Goal: Find specific page/section: Find specific page/section

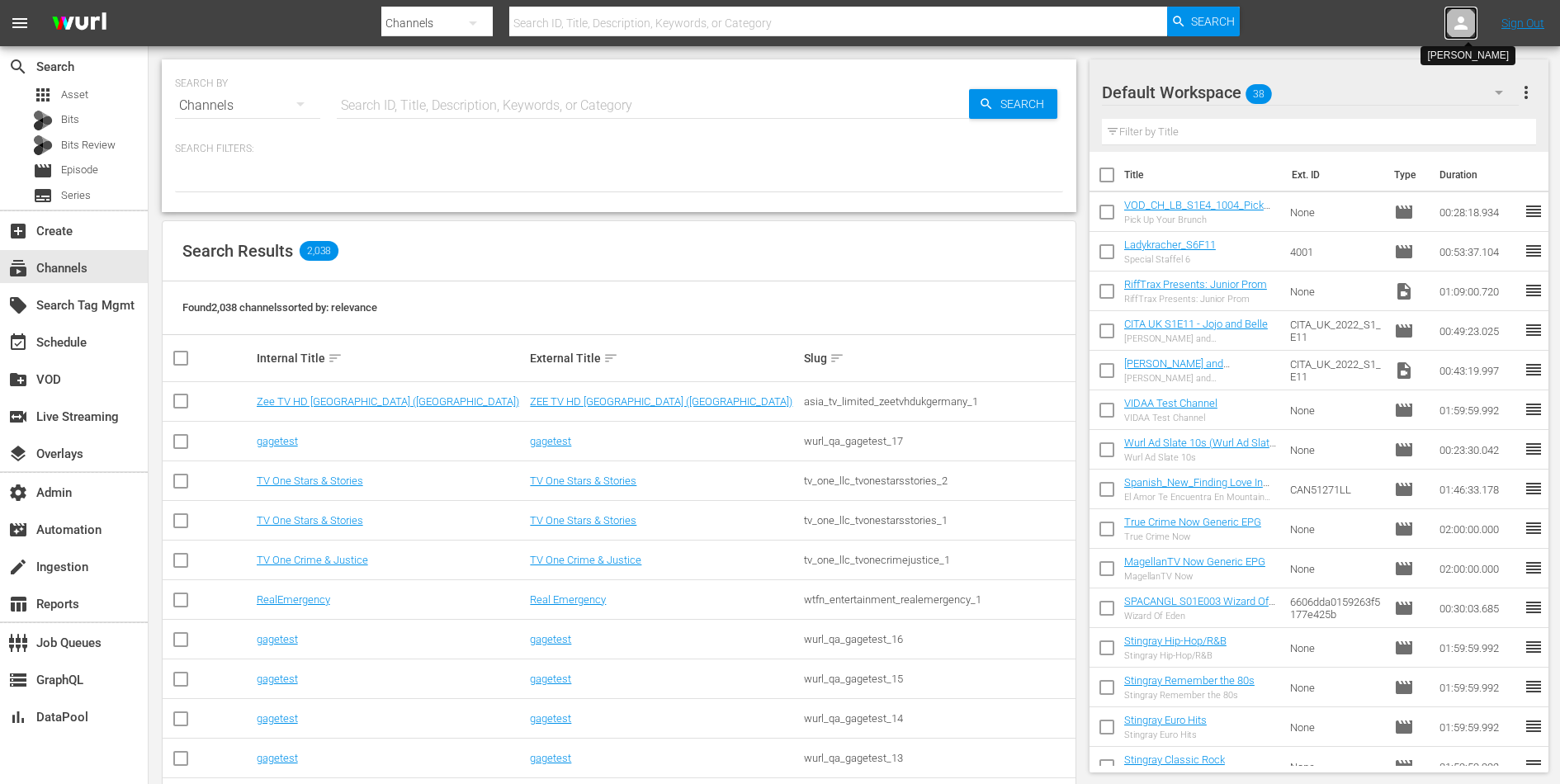
click at [1468, 21] on icon at bounding box center [1461, 23] width 20 height 20
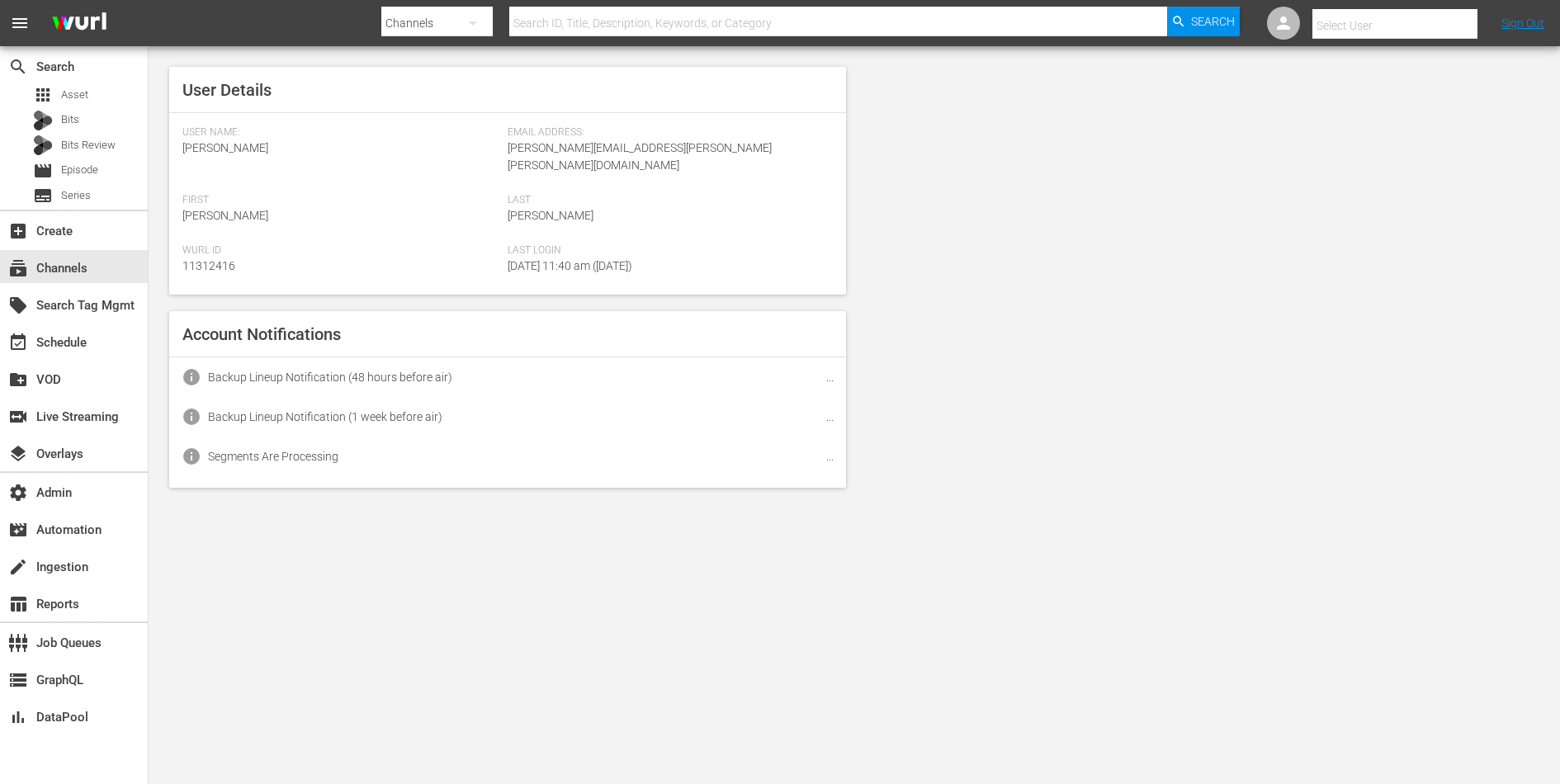
click at [1415, 20] on input "text" at bounding box center [1418, 25] width 211 height 40
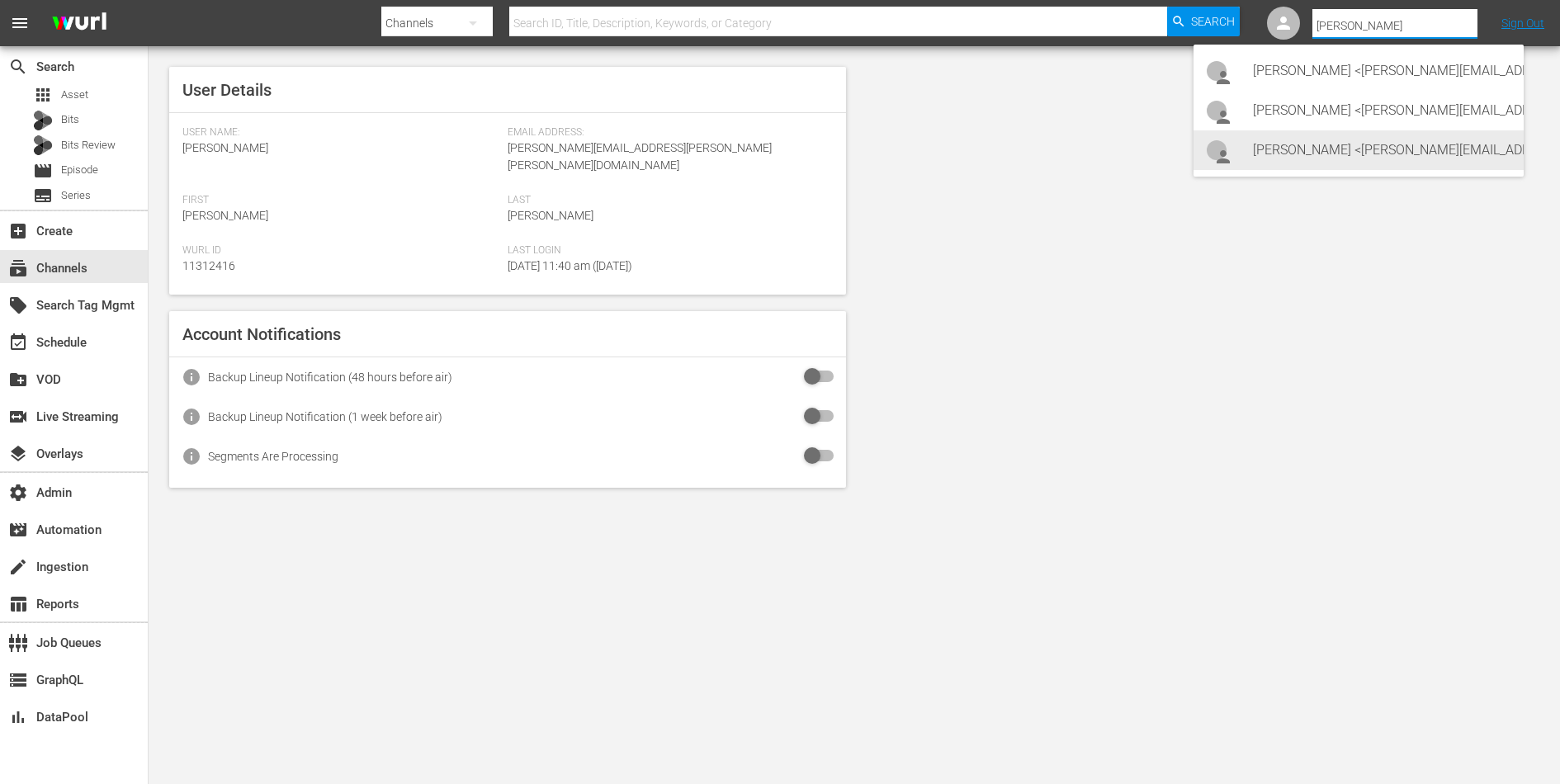
click at [1354, 152] on div "Lars Frahm <lars@levelk.dk>" at bounding box center [1382, 150] width 258 height 40
type input "Lars Frahm (11314798)"
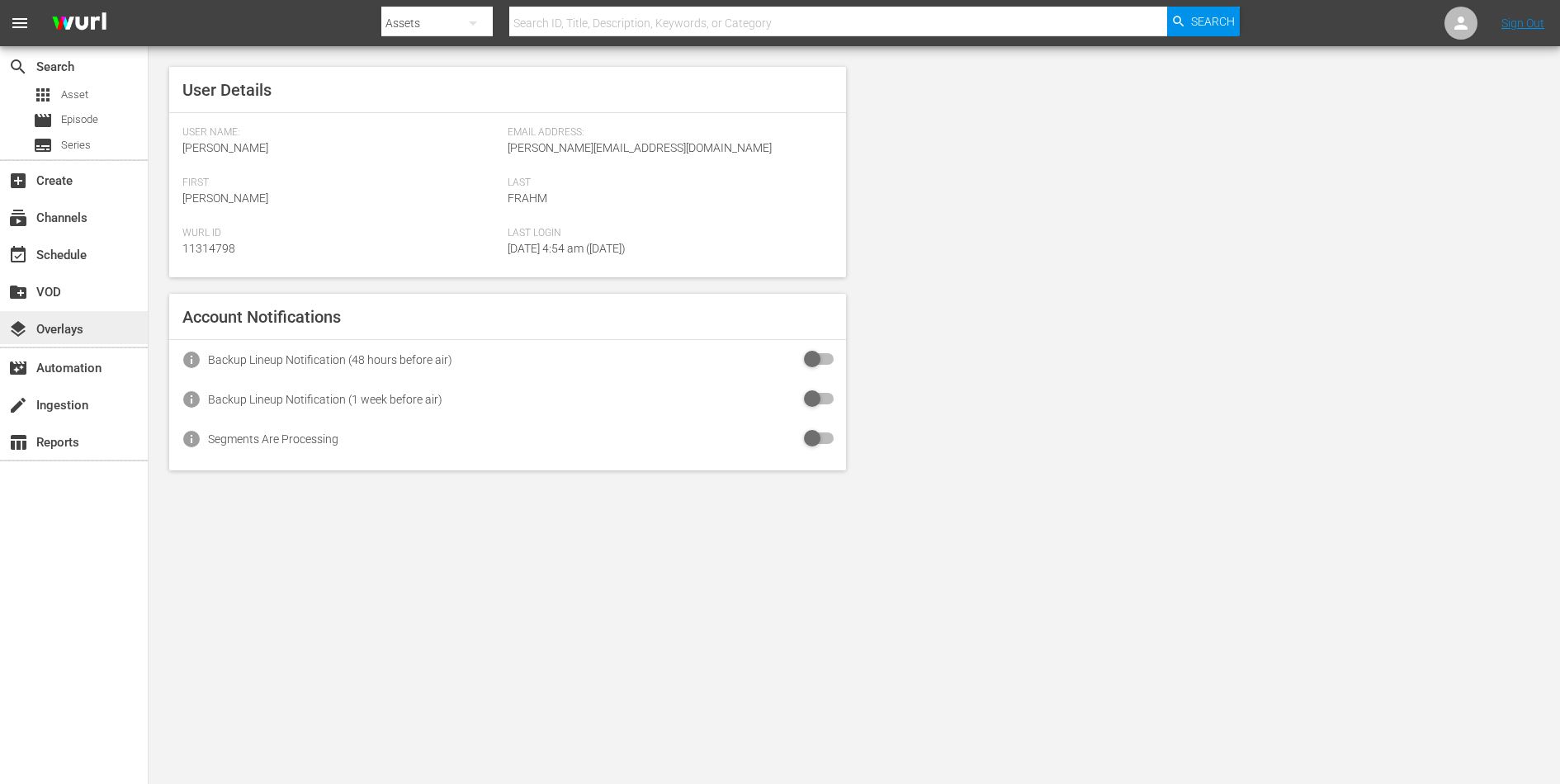
click at [49, 329] on div "layers Overlays" at bounding box center [46, 326] width 93 height 14
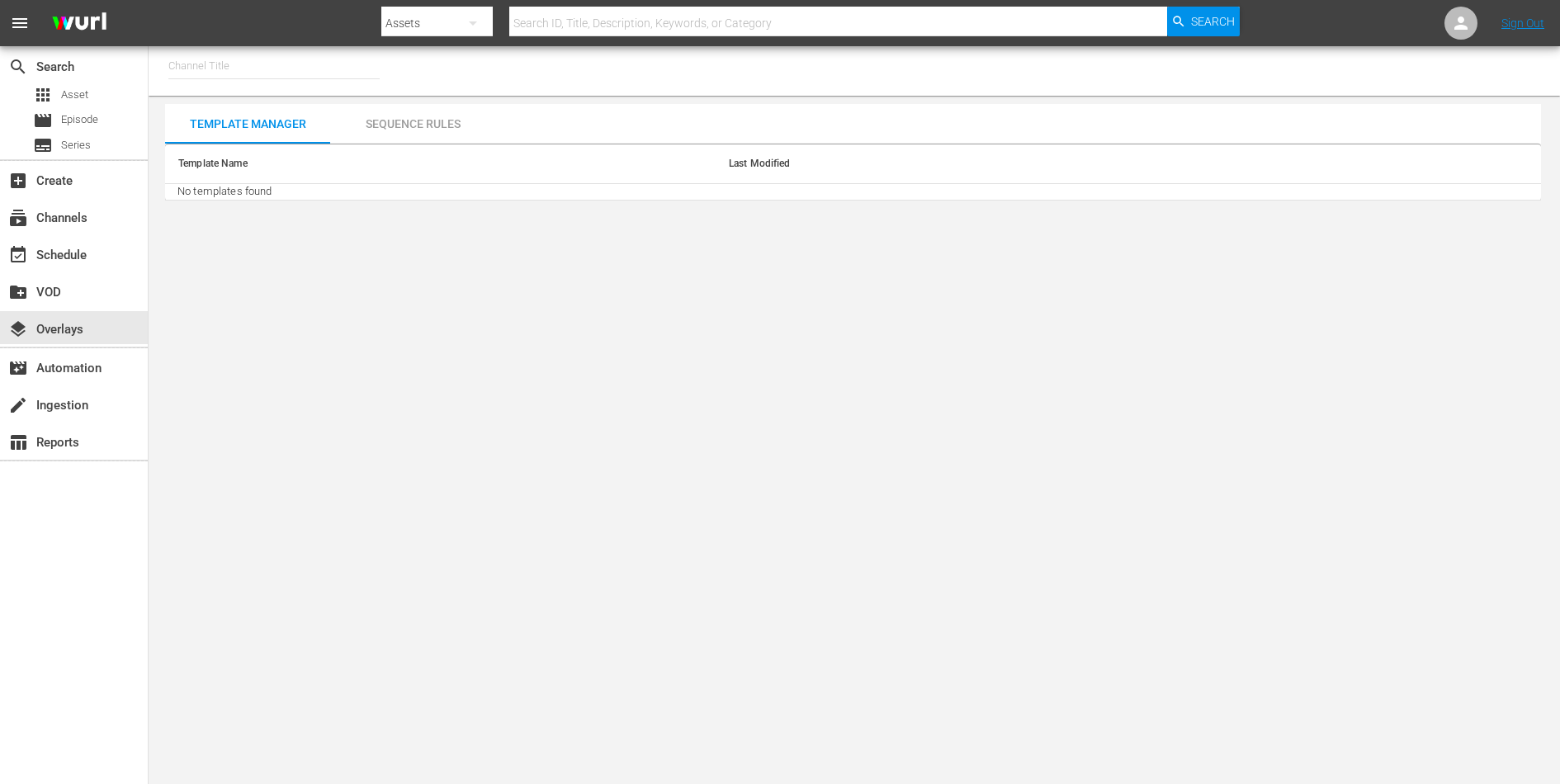
click at [260, 64] on input "text" at bounding box center [274, 66] width 211 height 40
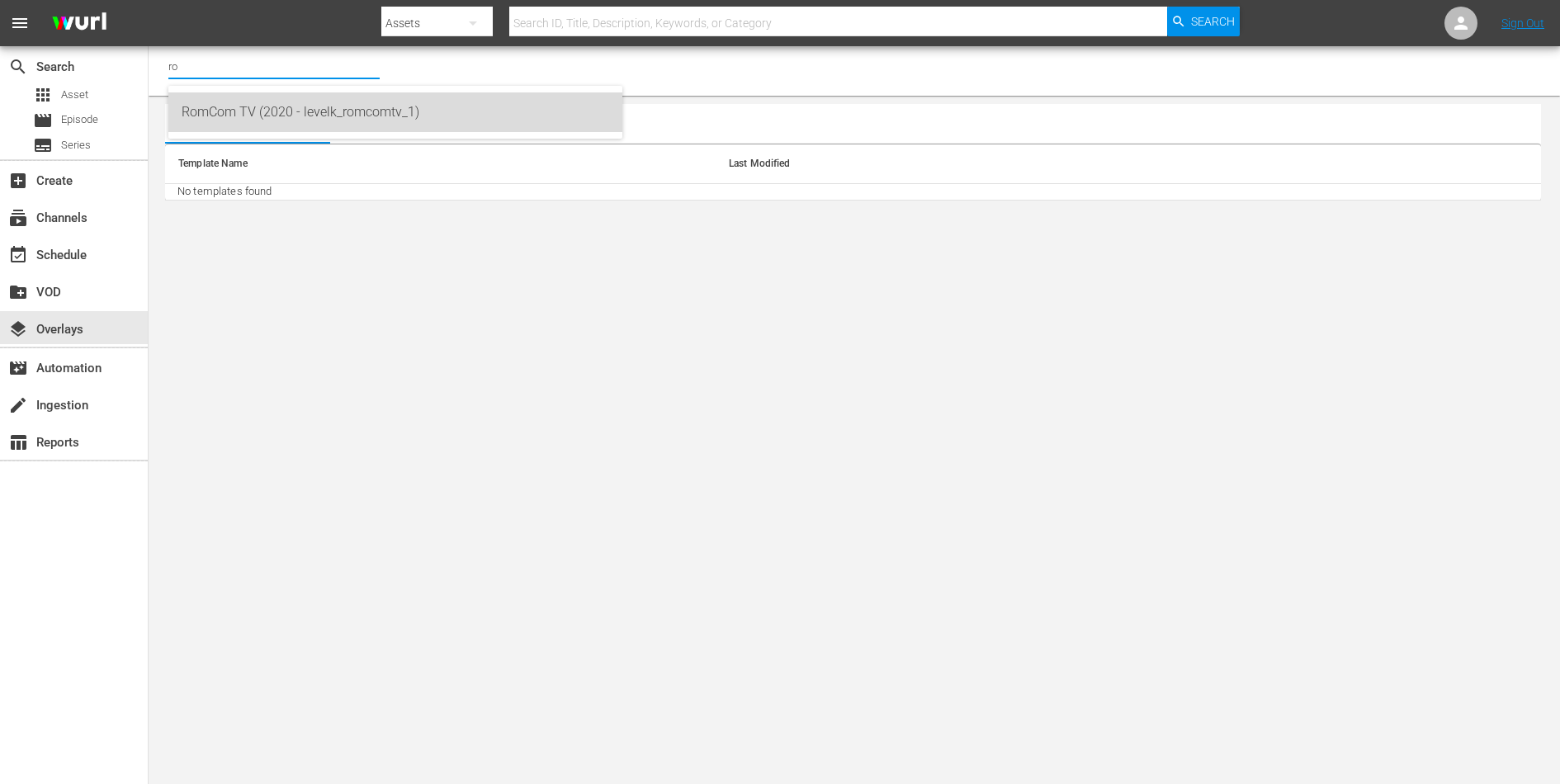
click at [252, 126] on div "RomCom TV (2020 - levelk_romcomtv_1)" at bounding box center [395, 113] width 427 height 40
type input "RomCom TV (2020 - levelk_romcomtv_1)"
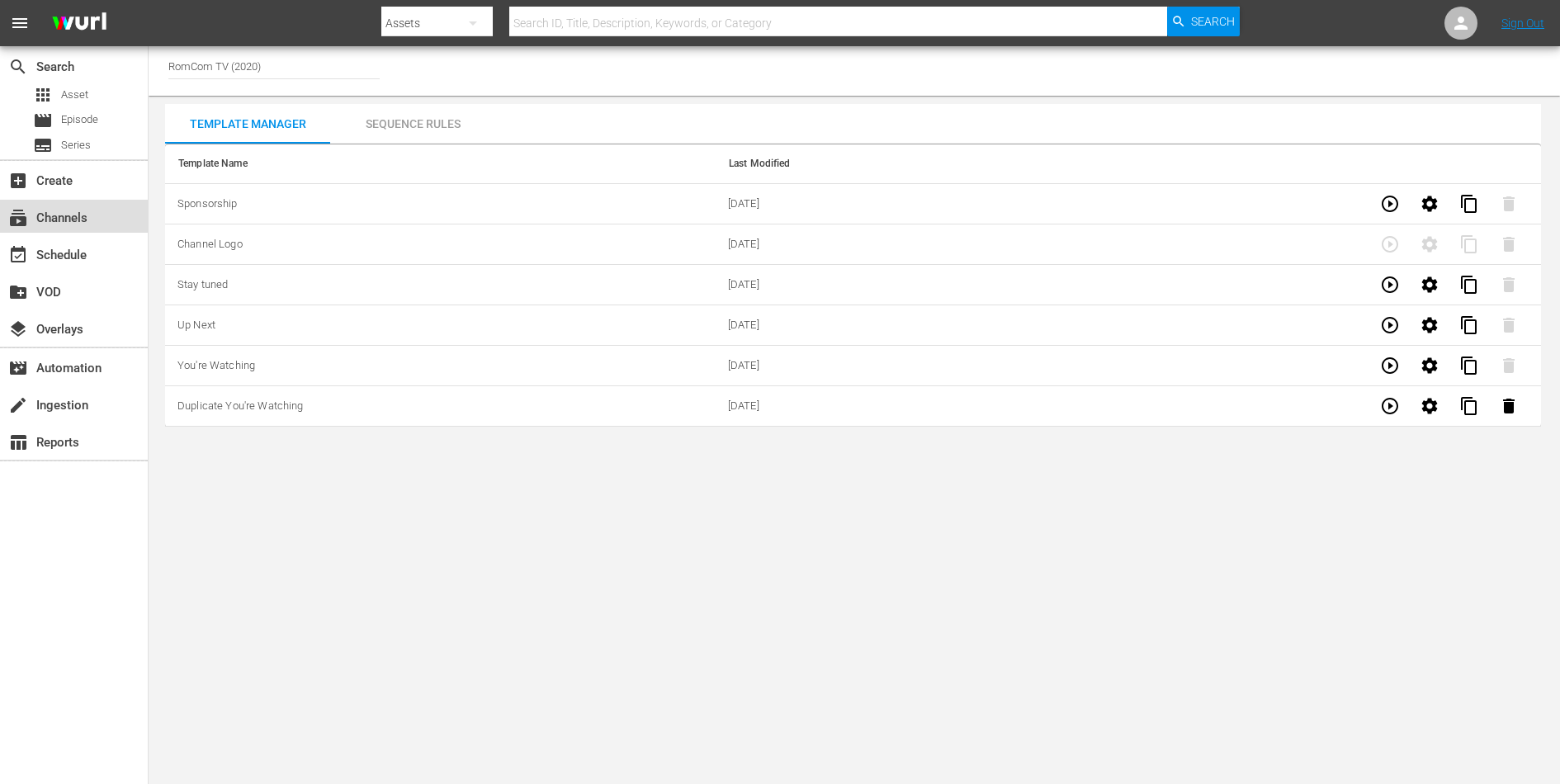
click at [74, 223] on div "subscriptions Channels" at bounding box center [46, 215] width 93 height 14
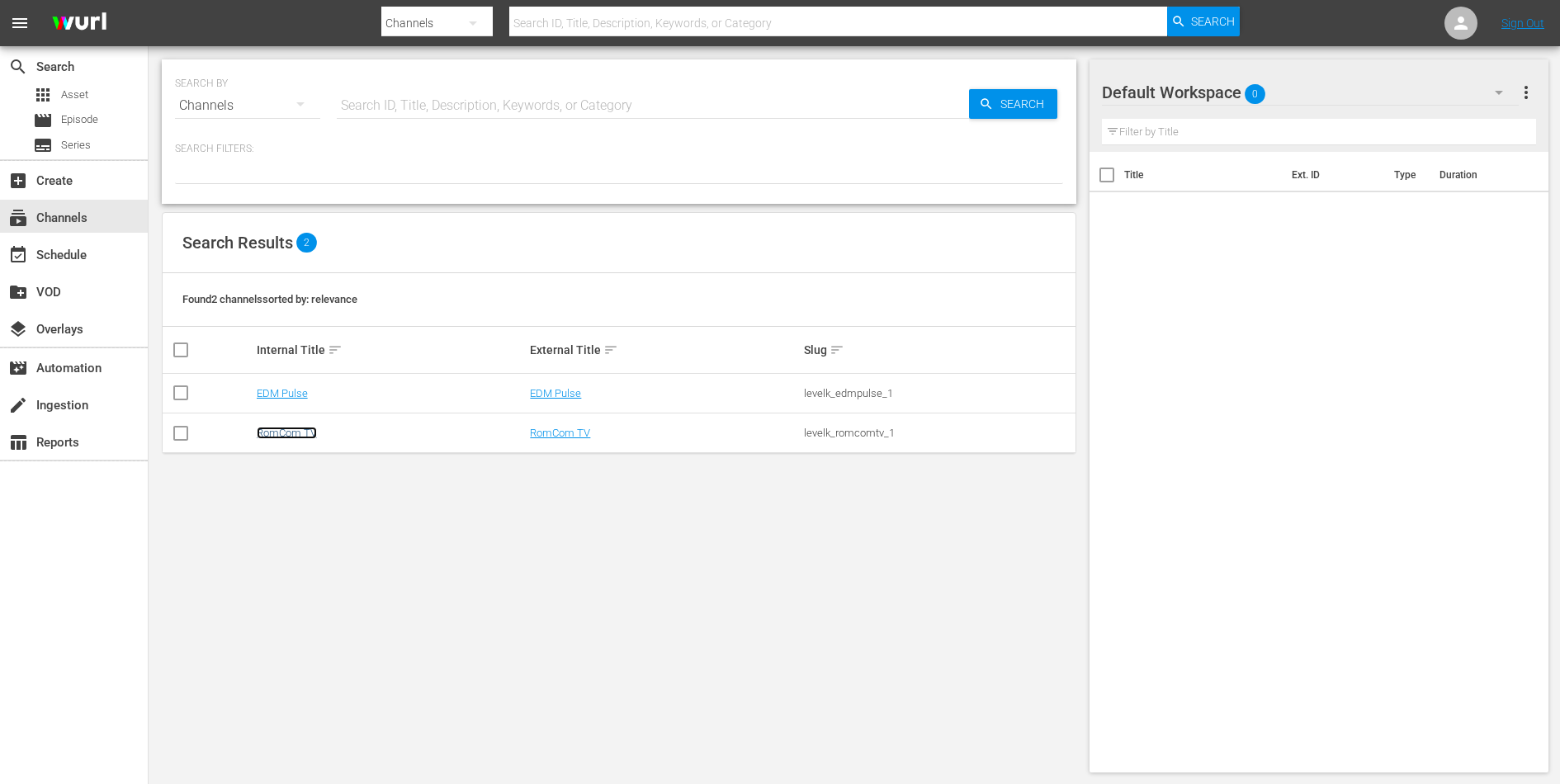
click at [292, 437] on link "RomCom TV" at bounding box center [287, 433] width 60 height 13
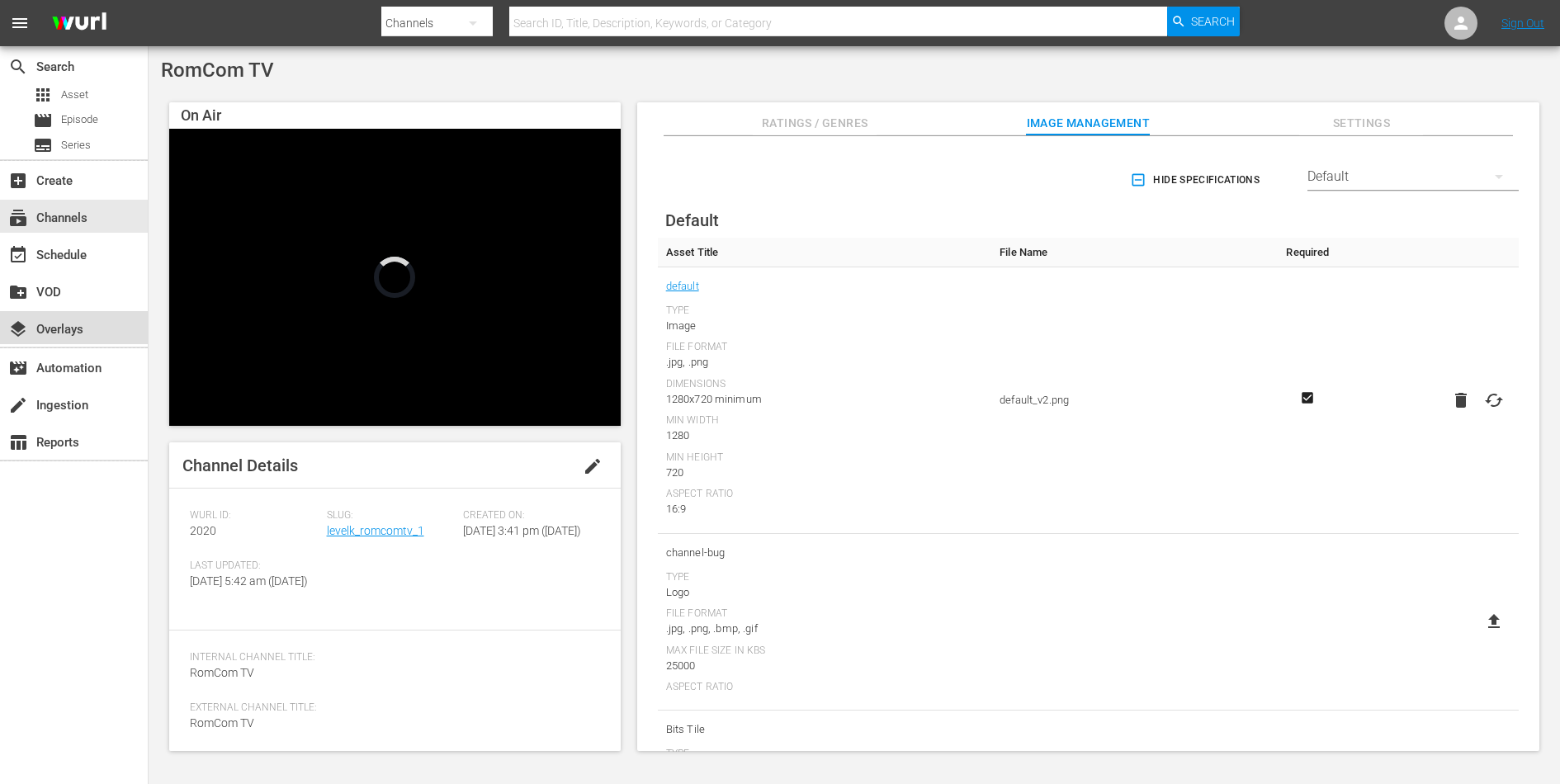
click at [44, 327] on div "layers Overlays" at bounding box center [46, 326] width 93 height 14
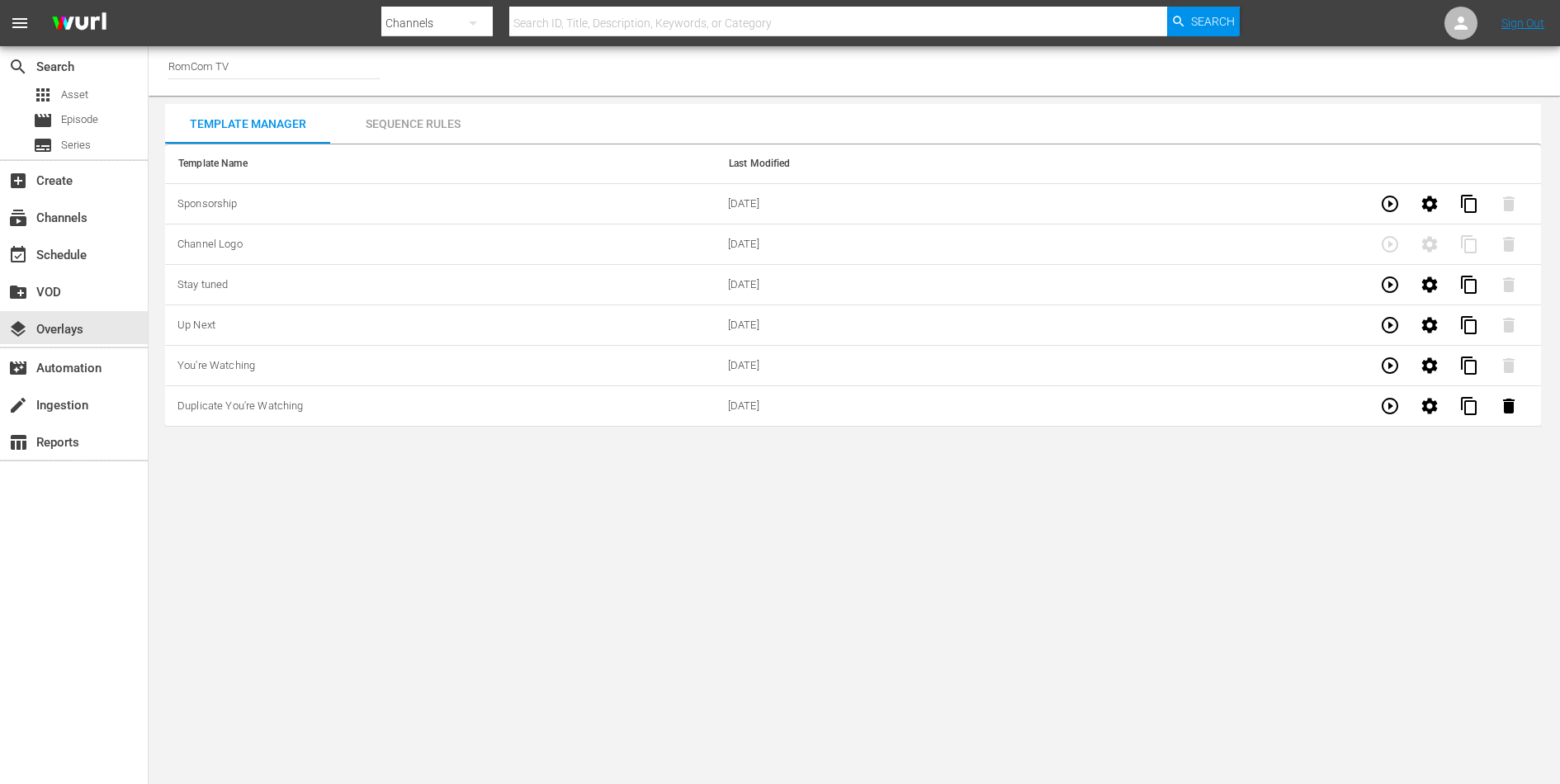
click at [413, 126] on div "Sequence Rules" at bounding box center [412, 123] width 165 height 40
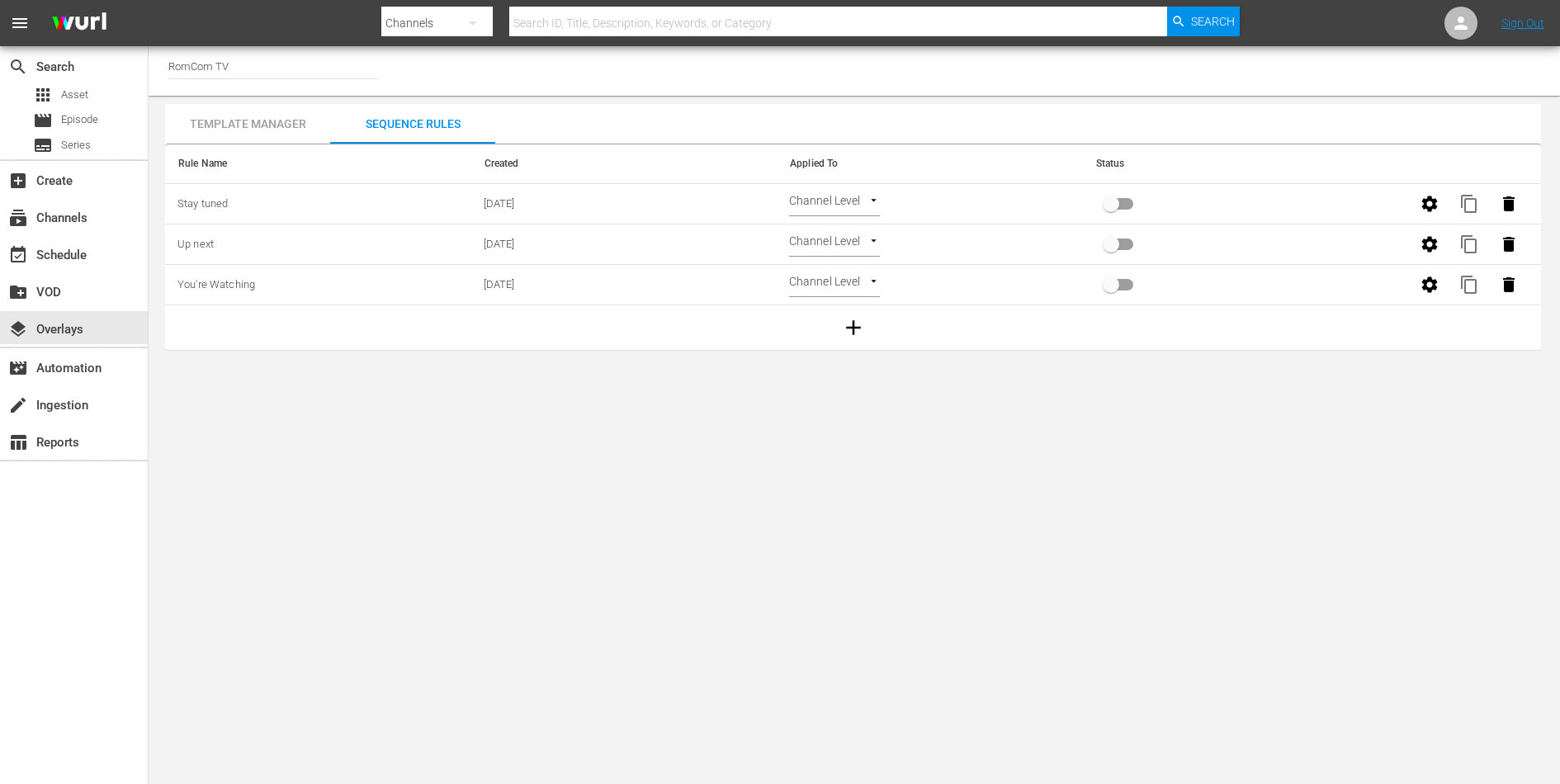
click at [267, 124] on div "Template Manager" at bounding box center [247, 123] width 165 height 40
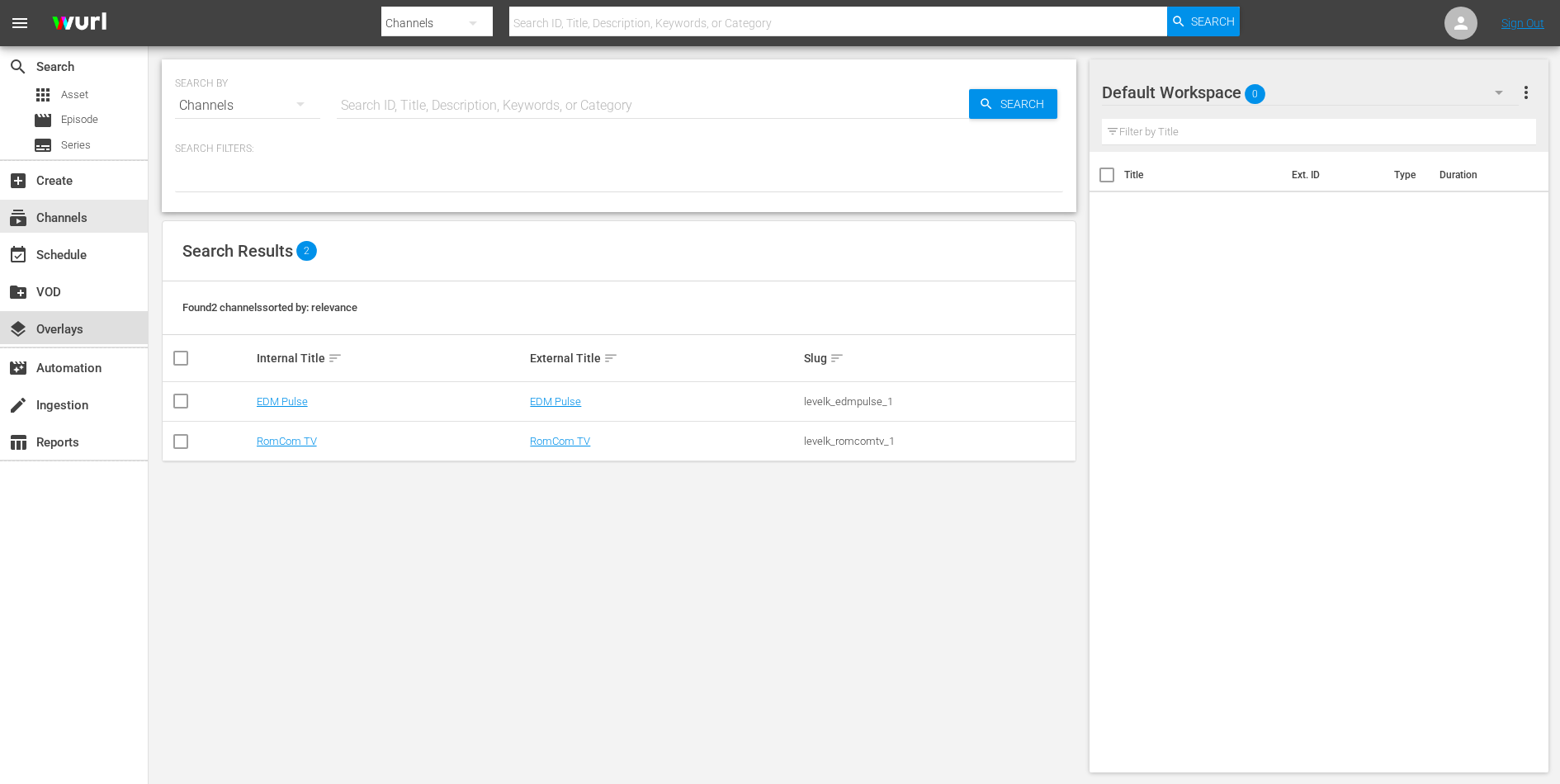
click at [60, 324] on div "layers Overlays" at bounding box center [46, 326] width 93 height 14
click at [1473, 20] on div at bounding box center [1461, 23] width 33 height 33
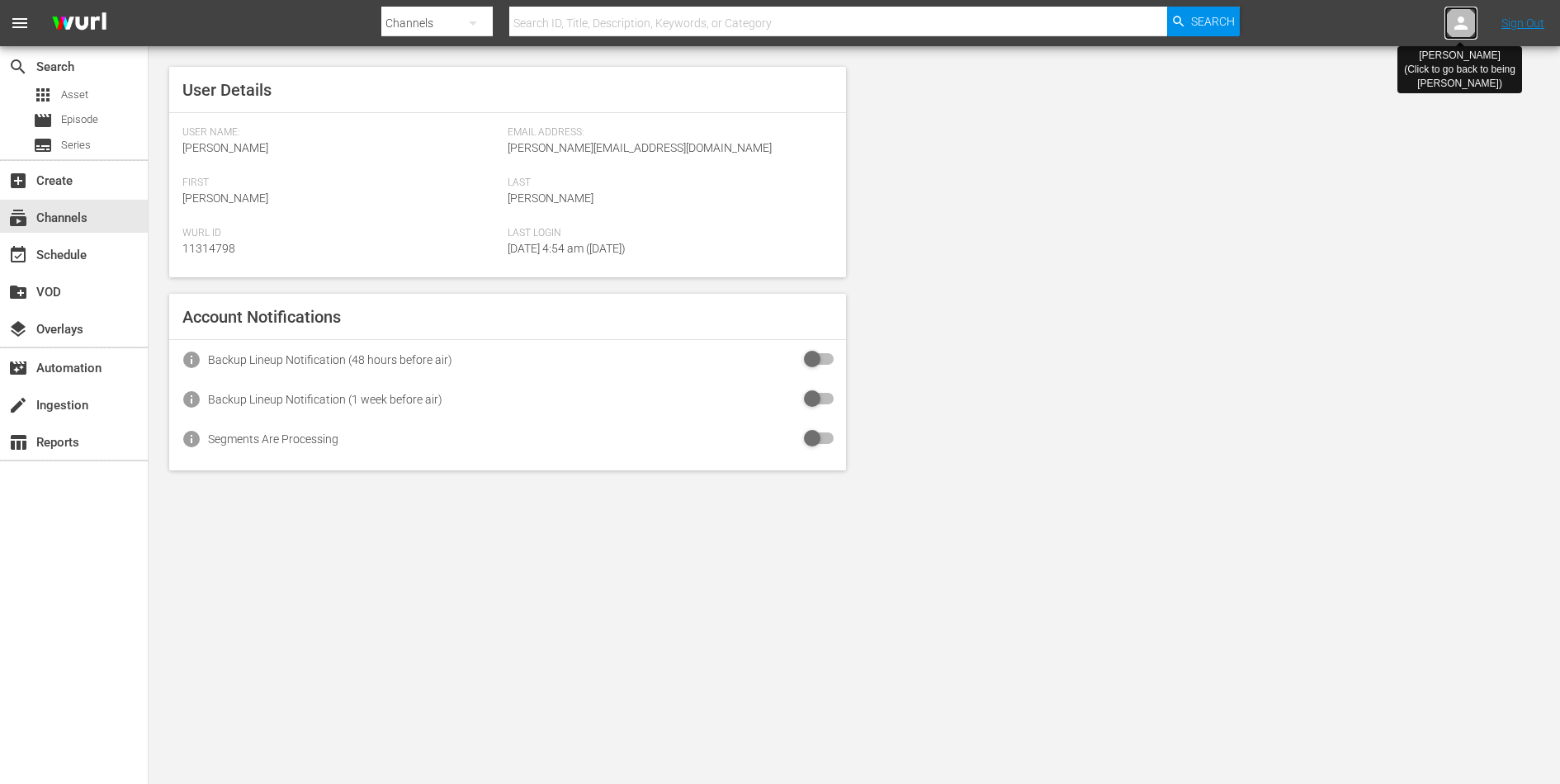
click at [1464, 19] on icon at bounding box center [1461, 23] width 14 height 14
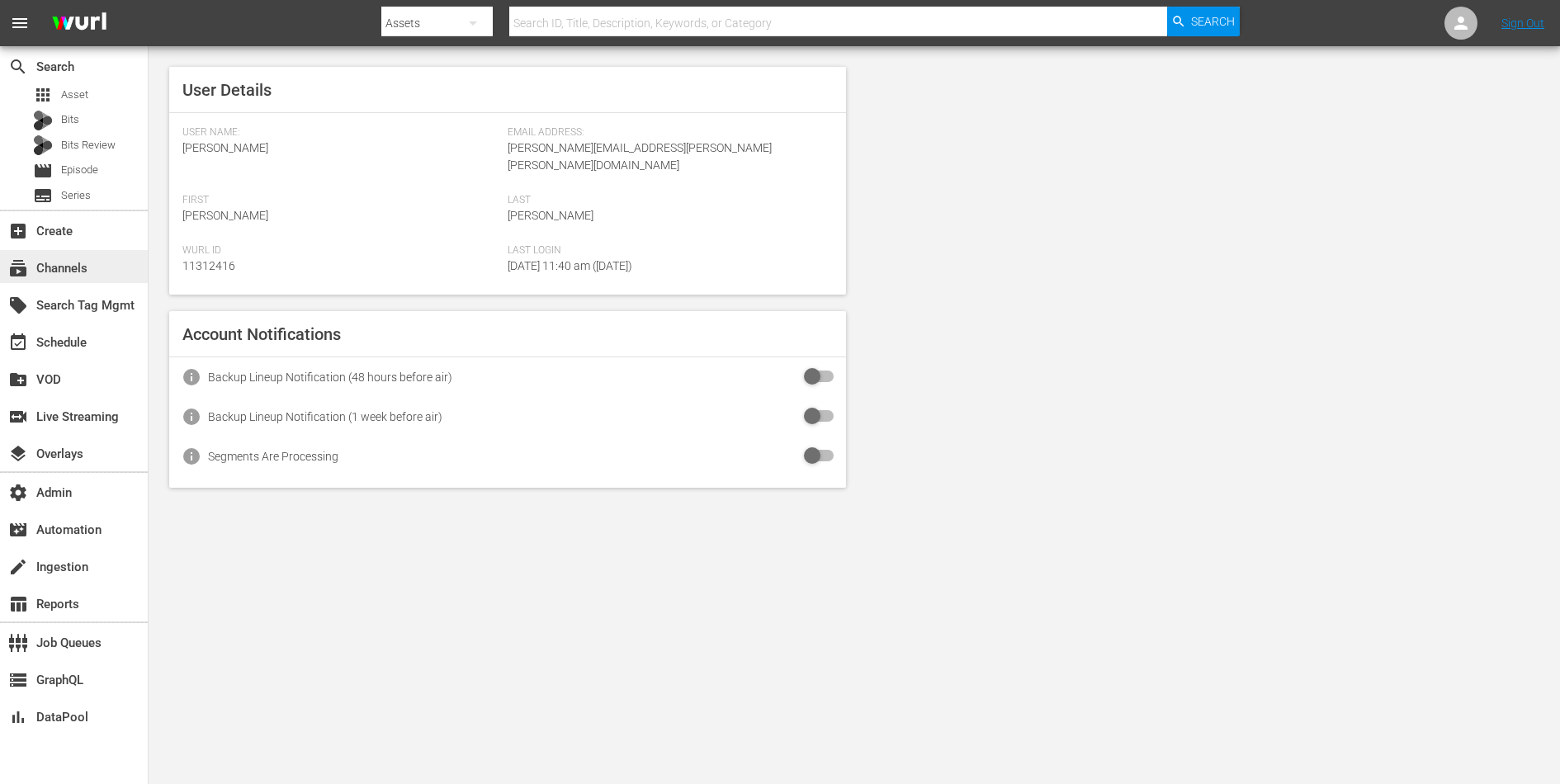
click at [46, 267] on div "subscriptions Channels" at bounding box center [46, 266] width 93 height 14
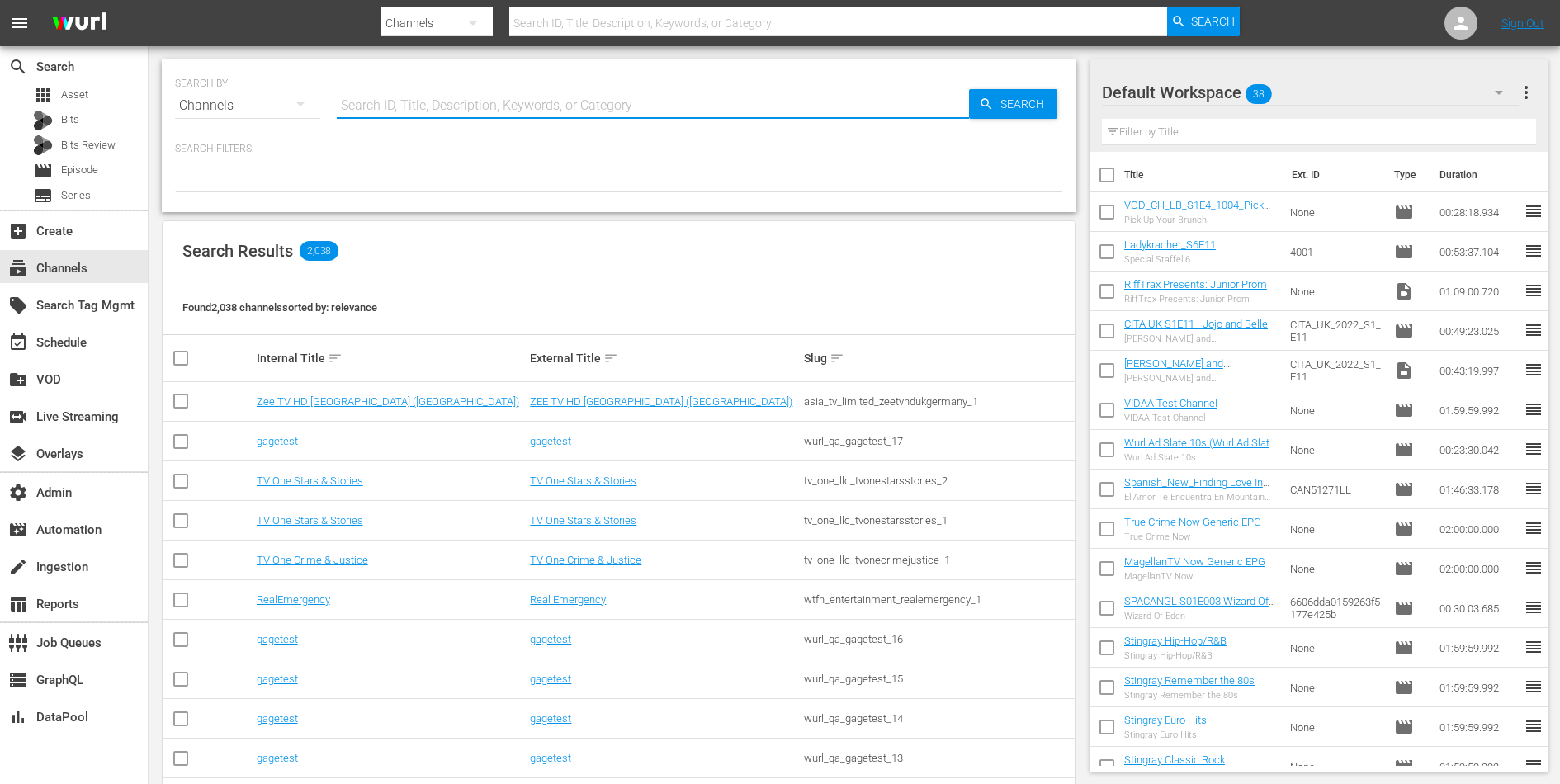
click at [377, 106] on input "text" at bounding box center [652, 105] width 632 height 40
paste input "sysdata_s_p_a_fifa_9"
type input "sysdata_s_p_a_fifa_9"
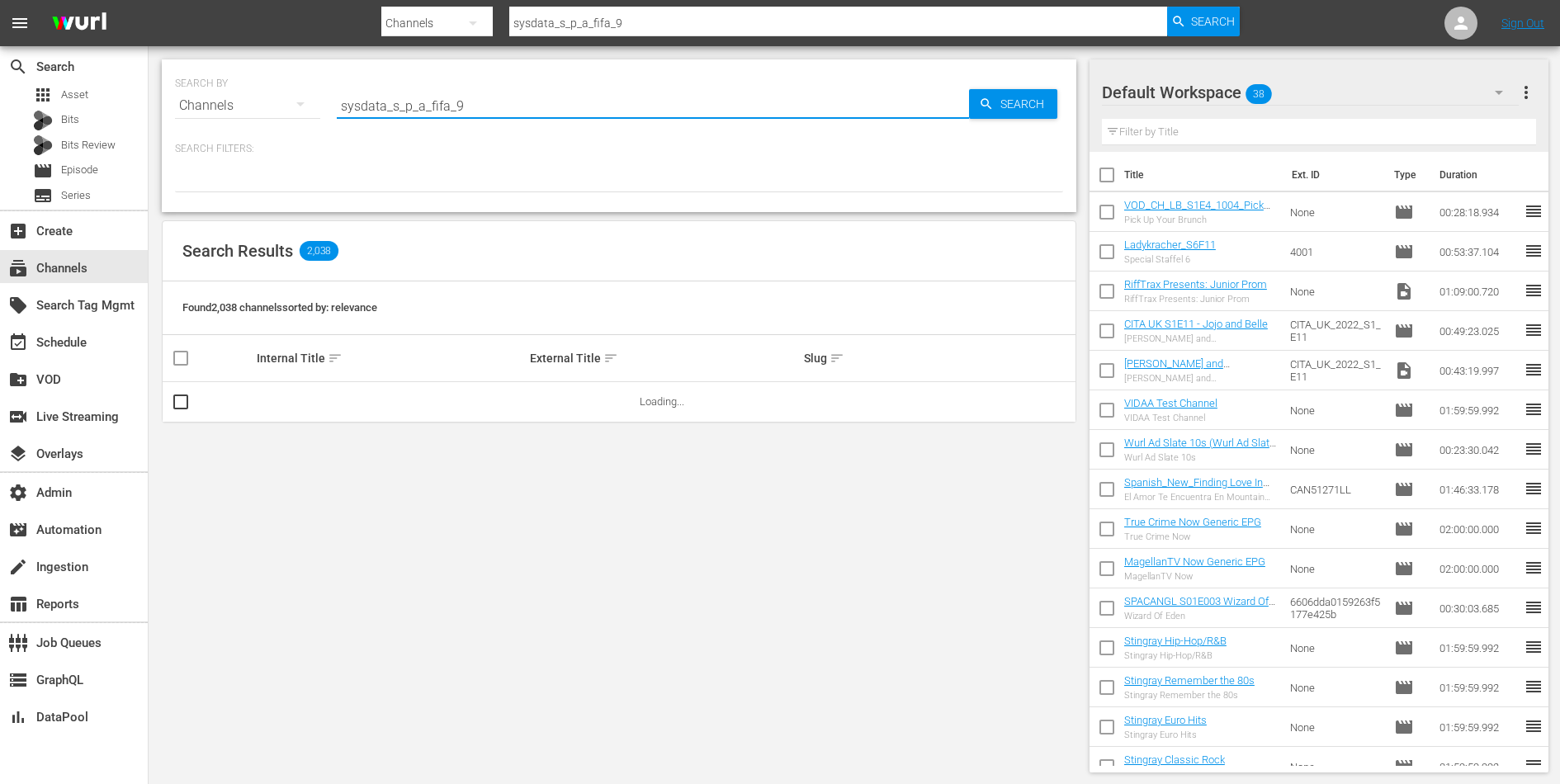
type input "sysdata_s_p_a_fifa_9"
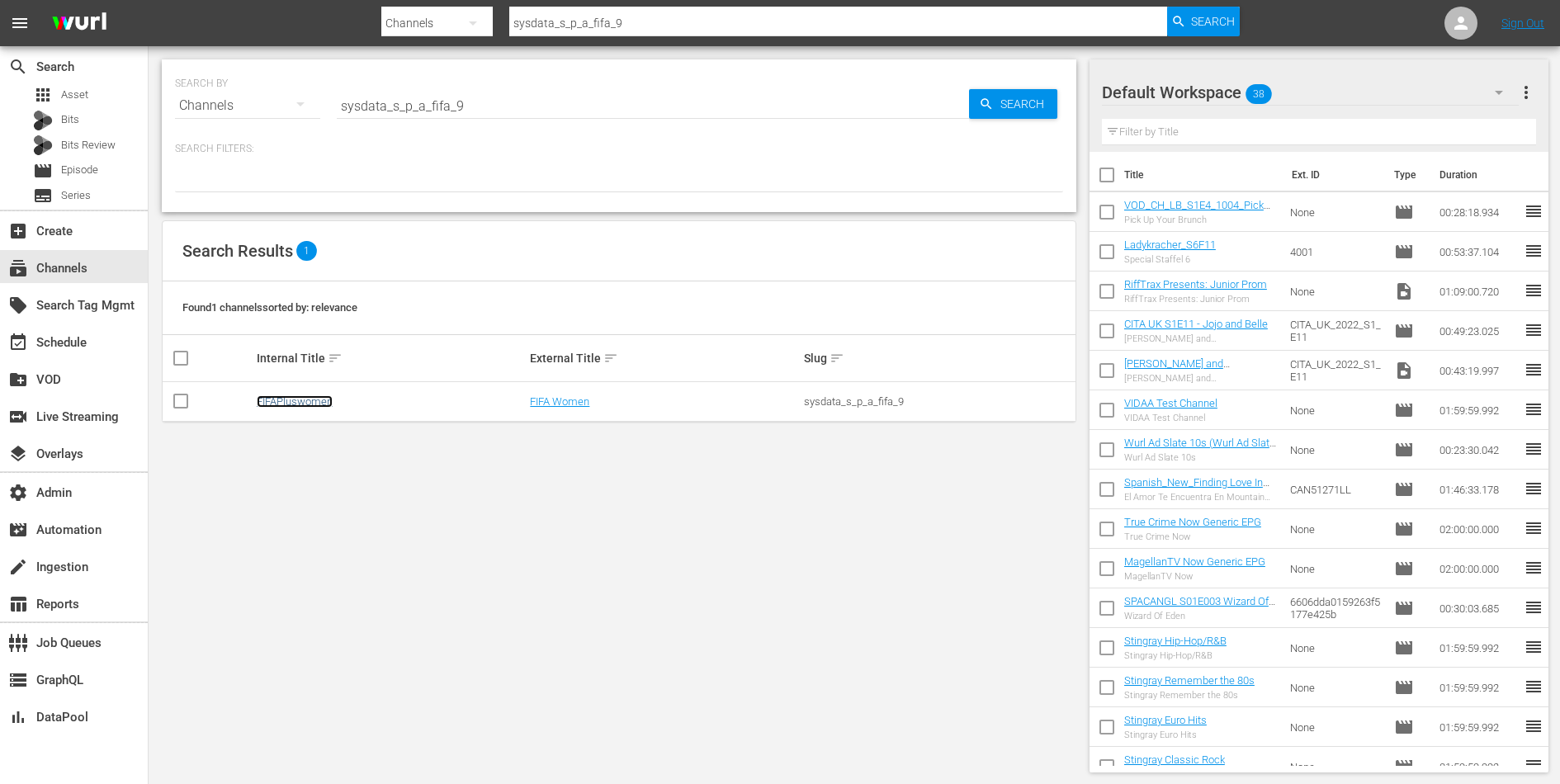
click at [298, 397] on link "FIFAPluswomen" at bounding box center [295, 402] width 76 height 13
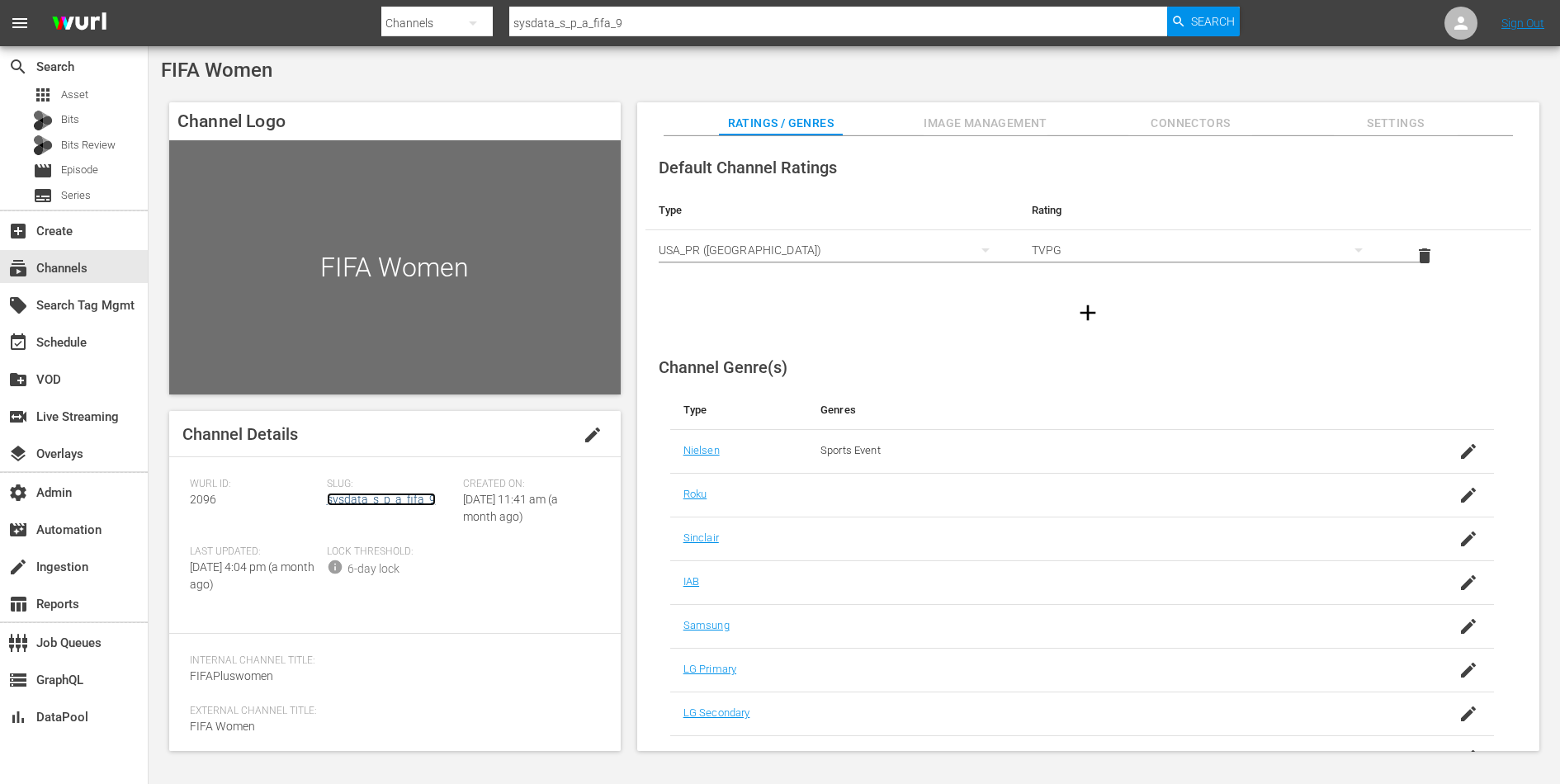
click at [347, 498] on link "sysdata_s_p_a_fifa_9" at bounding box center [381, 499] width 109 height 14
